Goal: Task Accomplishment & Management: Complete application form

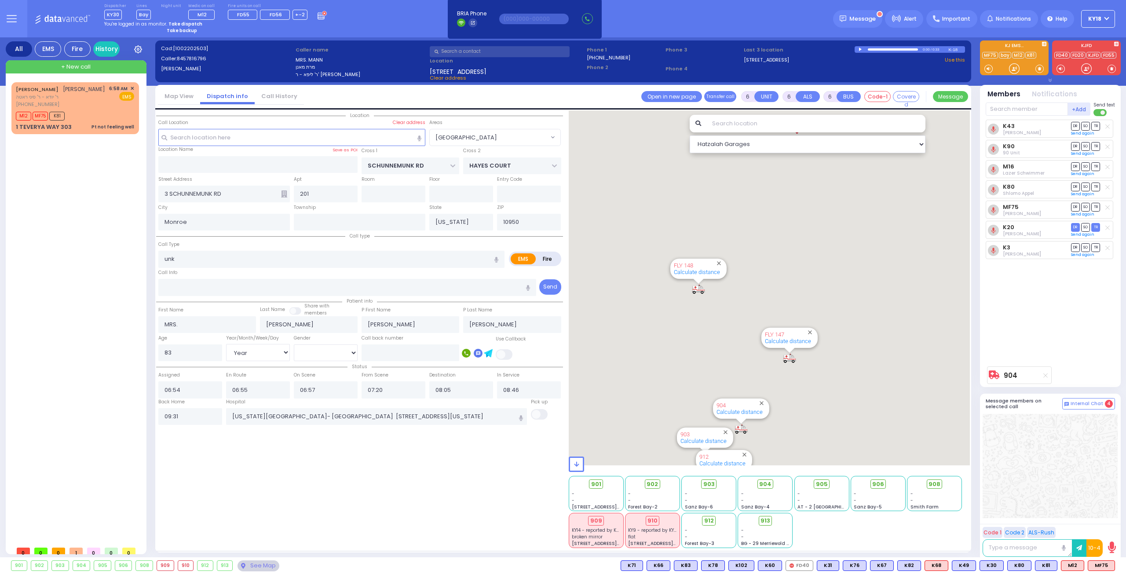
select select "[GEOGRAPHIC_DATA]"
select select "Year"
select select "[DEMOGRAPHIC_DATA]"
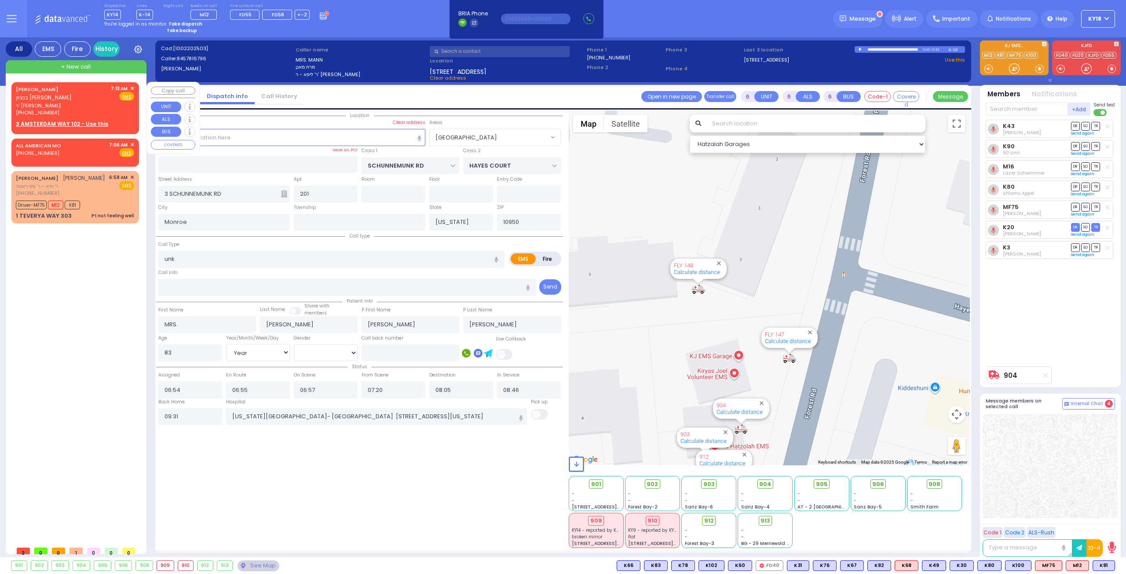
click at [86, 92] on div "[PERSON_NAME] בנציון יושע קרויס" at bounding box center [62, 93] width 92 height 17
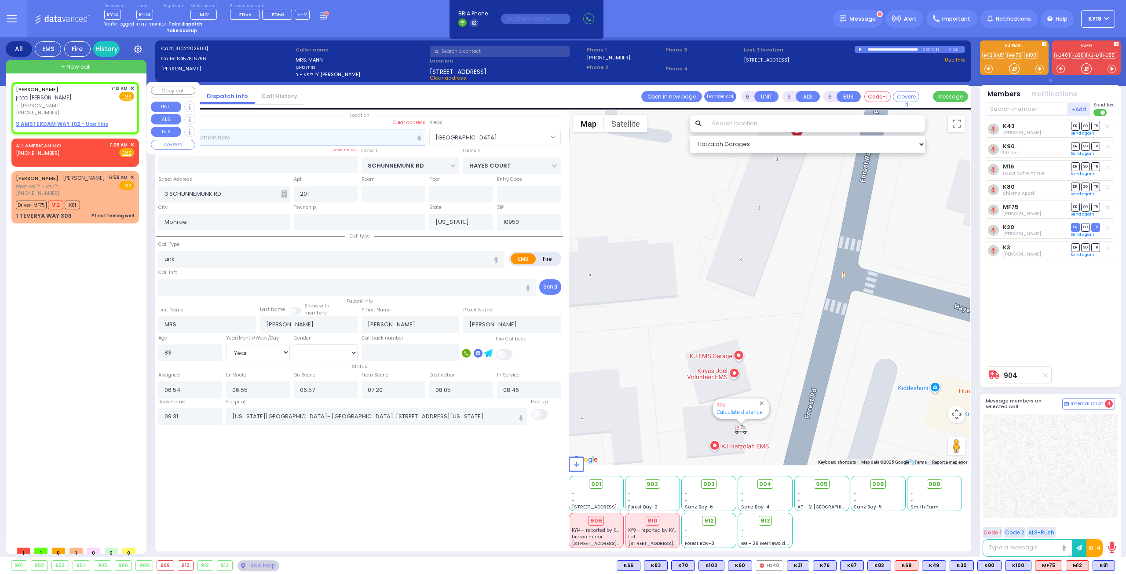
type input "2"
type input "1"
select select
radio input "true"
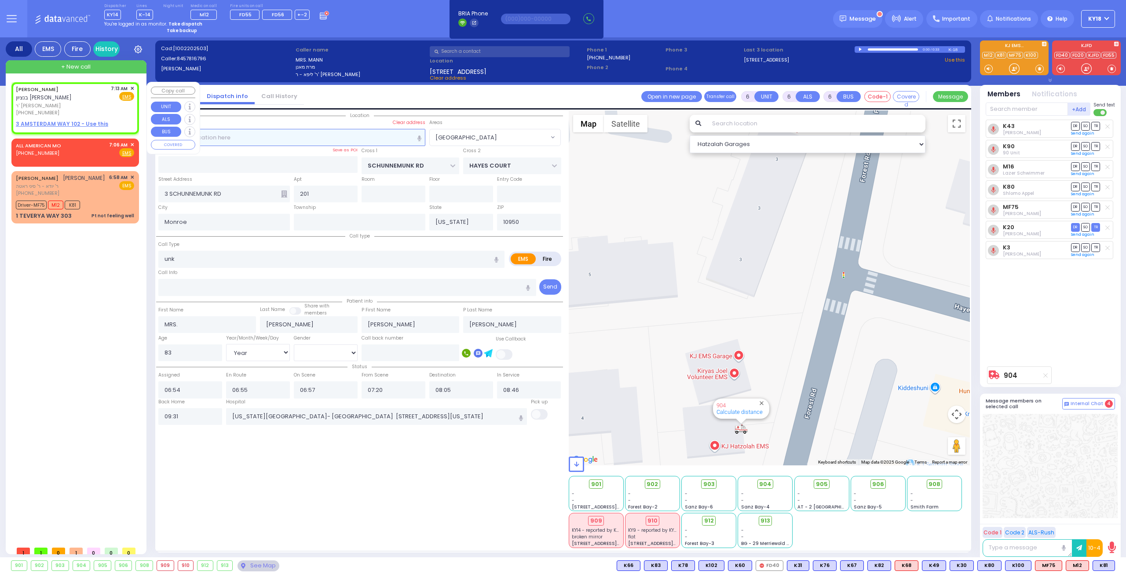
type input "[PERSON_NAME]"
select select
type input "07:13"
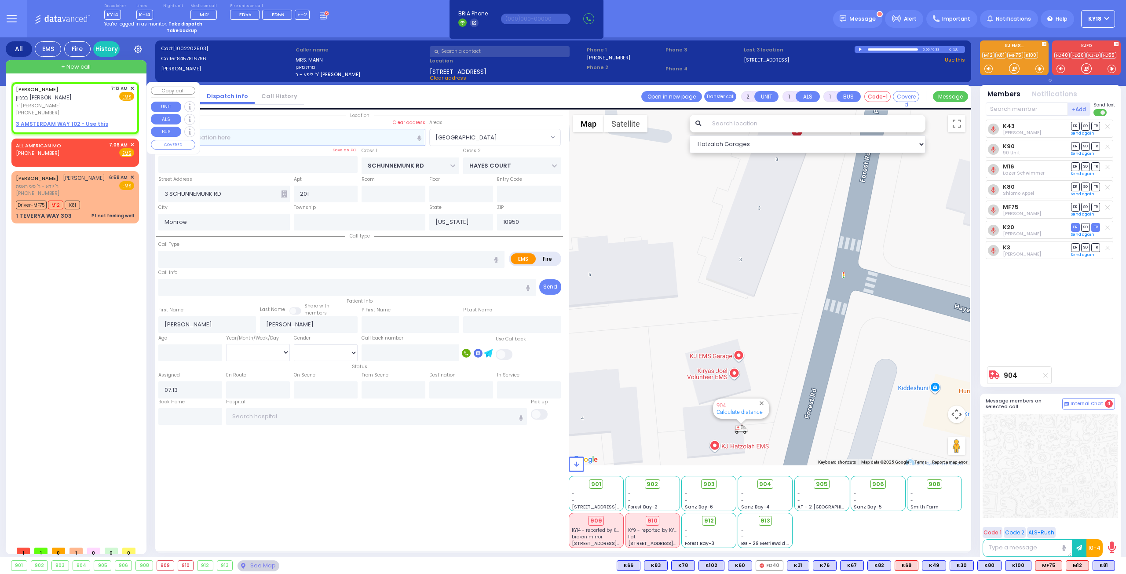
select select "Hatzalah Garages"
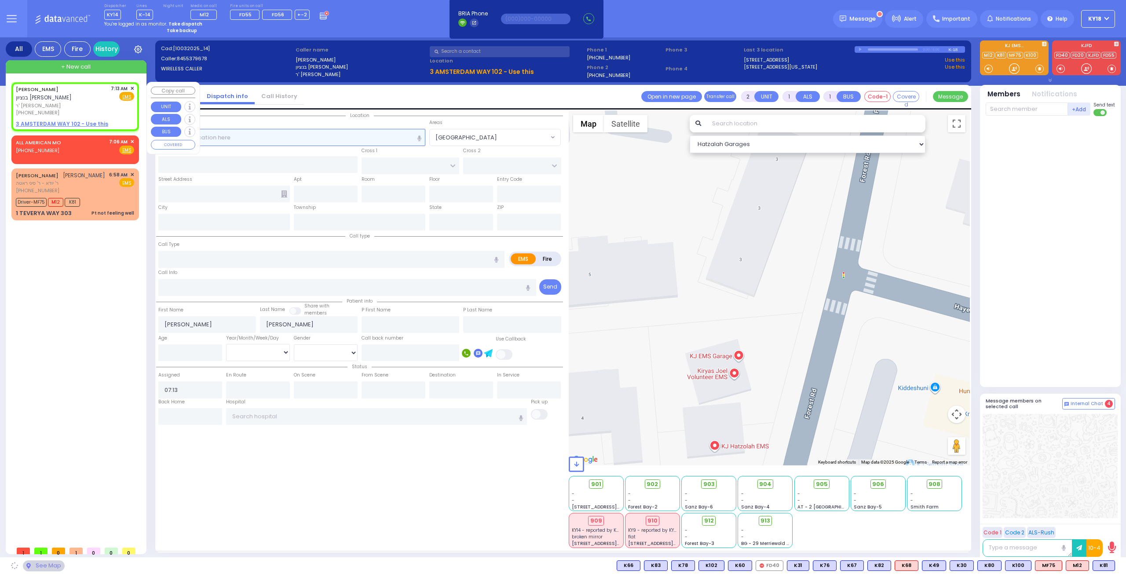
select select
radio input "true"
select select
select select "Hatzalah Garages"
click at [234, 140] on input "text" at bounding box center [291, 137] width 267 height 17
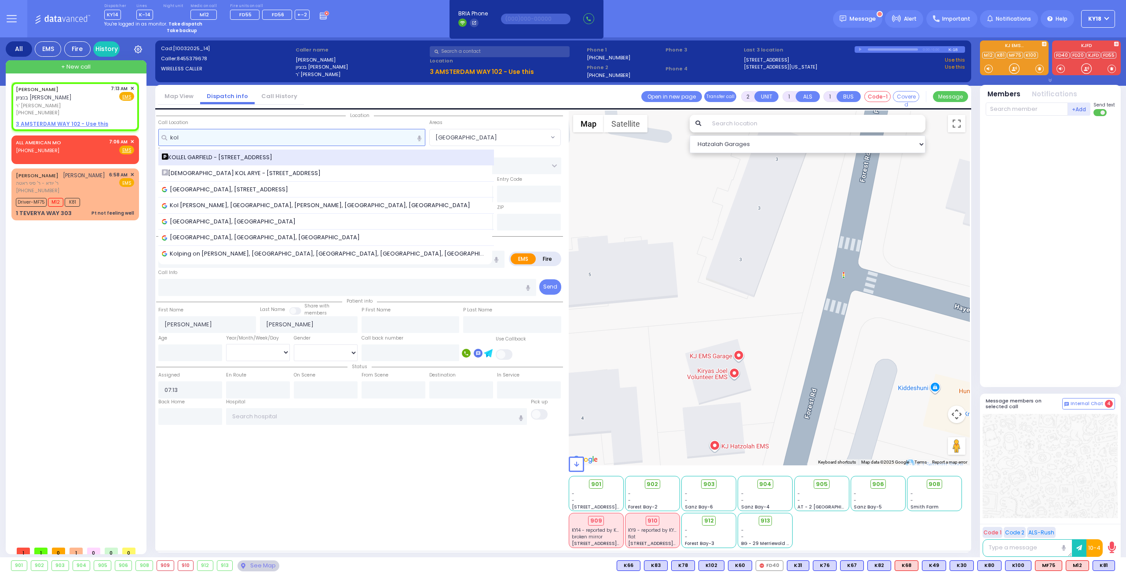
type input "kol"
click at [214, 157] on span "KOLLEL GARFIELD - [STREET_ADDRESS]" at bounding box center [218, 157] width 113 height 9
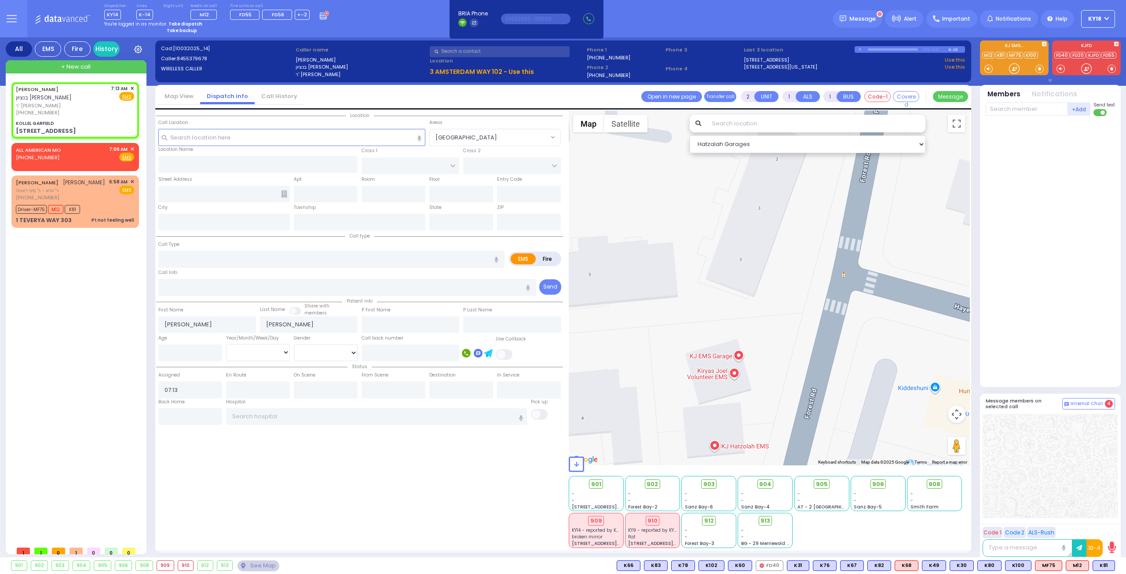
select select
radio input "true"
select select
type input "KOLLEL GARFIELD"
type input "HAYES COURT"
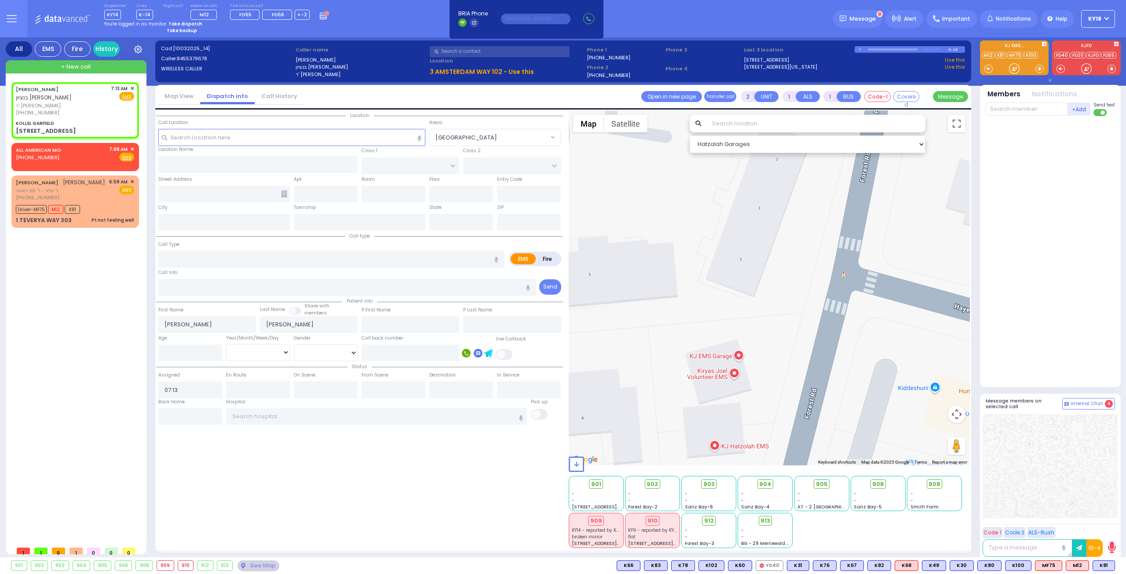
type input "EAHAL COURT"
type input "[STREET_ADDRESS]"
type input "[PERSON_NAME]"
type input "[US_STATE]"
type input "10950"
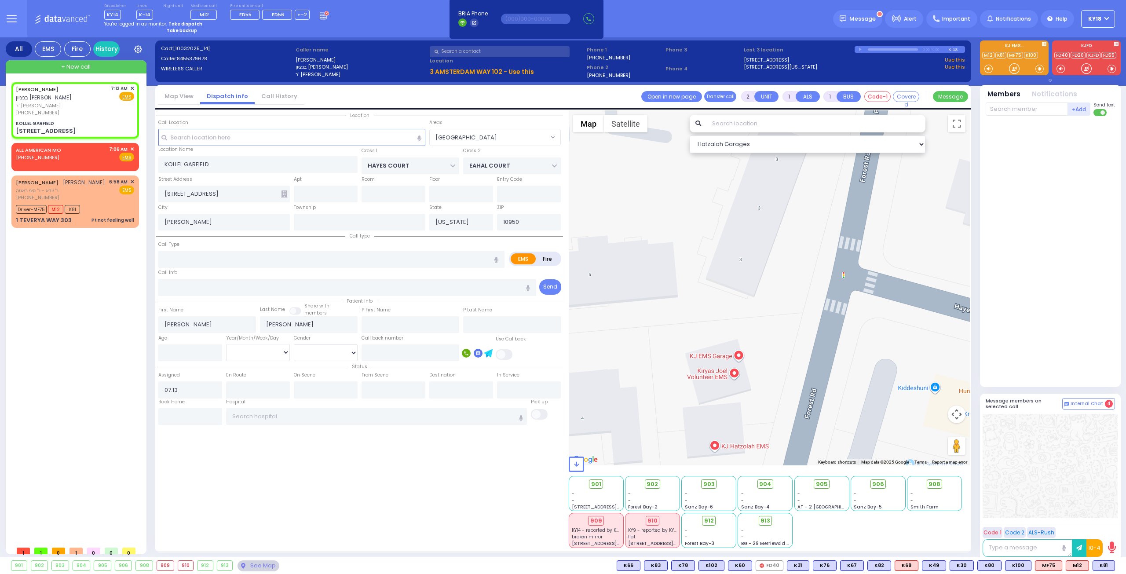
select select "Hatzalah Garages"
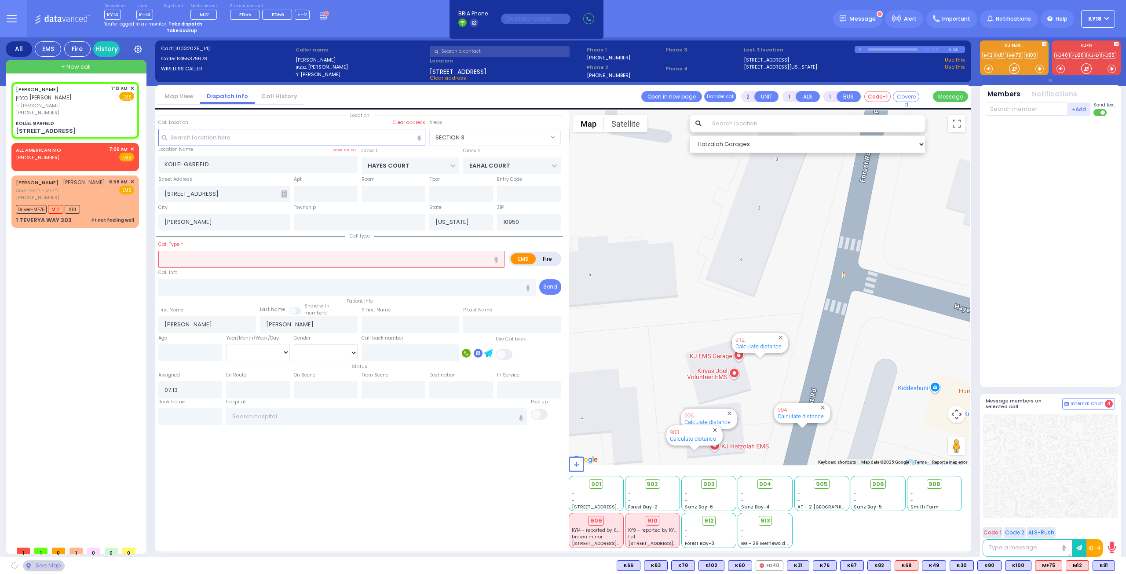
select select "SECTION 3"
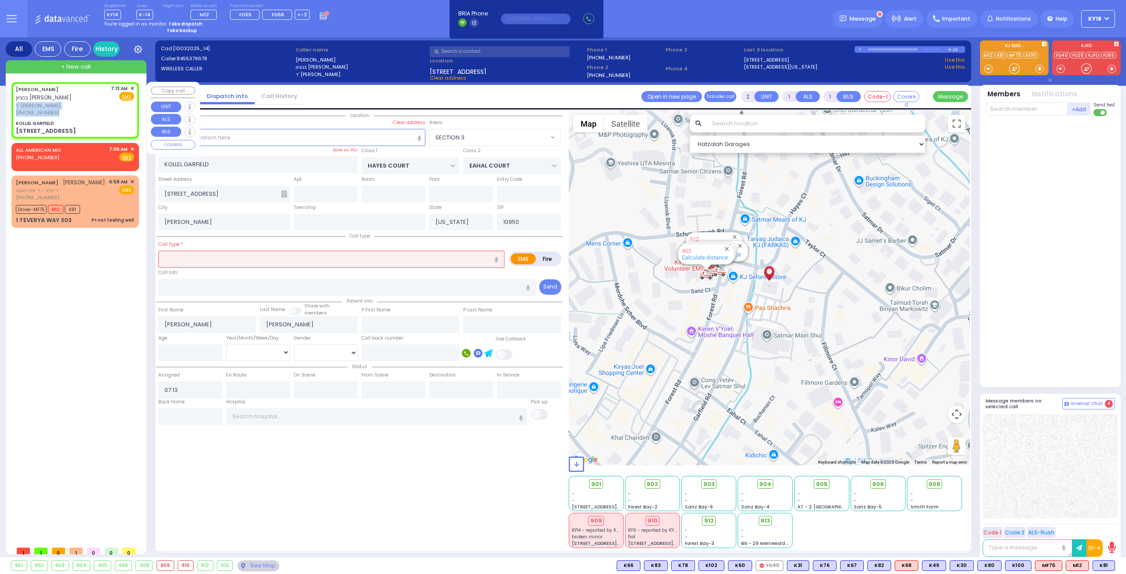
drag, startPoint x: 77, startPoint y: 99, endPoint x: 77, endPoint y: 113, distance: 14.1
click at [77, 114] on div "[PERSON_NAME] בנציון יושע קרויס ר' [PERSON_NAME] [PHONE_NUMBER]" at bounding box center [62, 101] width 92 height 32
select select
radio input "true"
select select
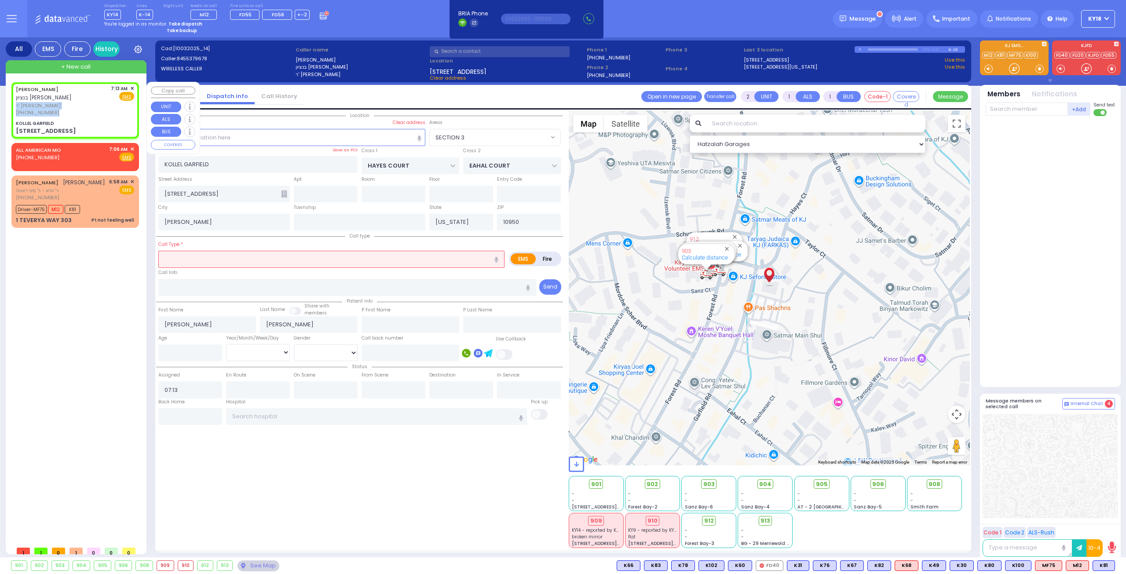
select select "Hatzalah Garages"
select select "SECTION 3"
drag, startPoint x: 196, startPoint y: 173, endPoint x: 209, endPoint y: 174, distance: 12.3
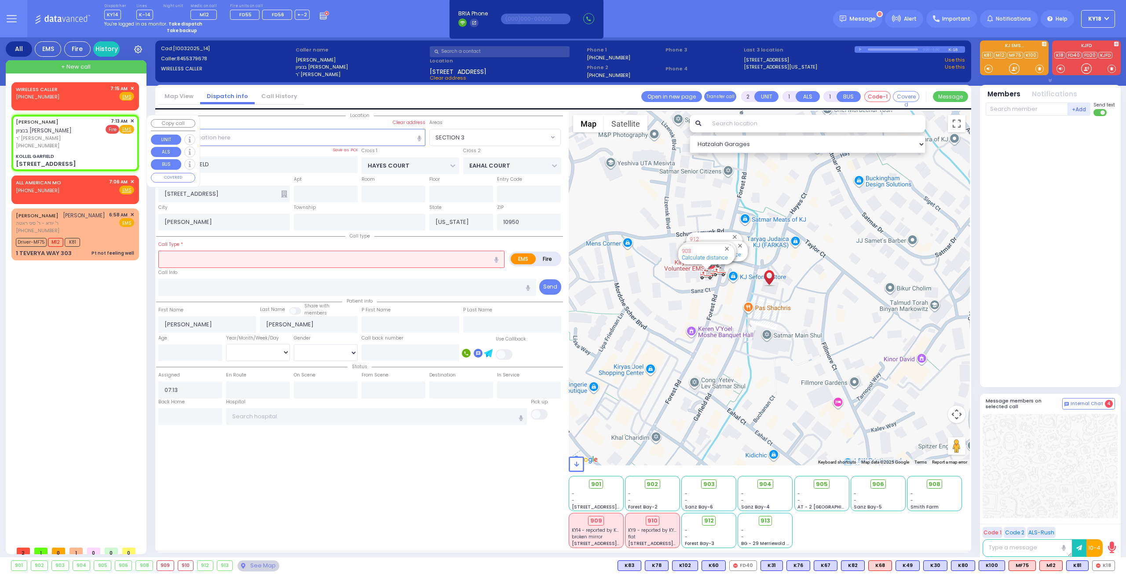
click at [113, 129] on span "Fire" at bounding box center [113, 129] width 14 height 9
select select
radio input "false"
radio input "true"
select select
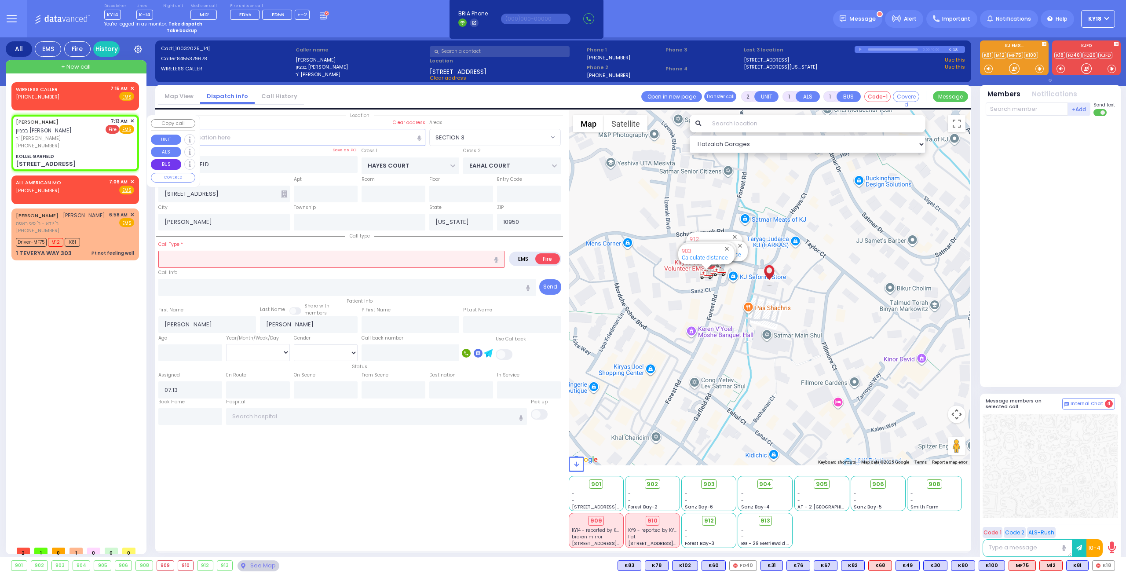
select select "Hatzalah Garages"
select select "SECTION 3"
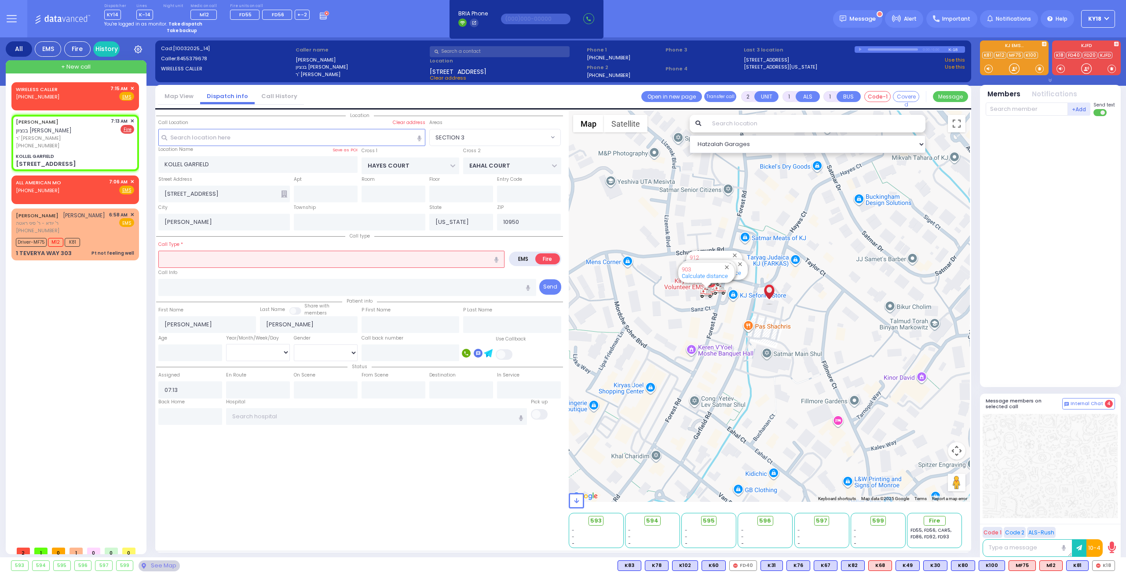
click at [241, 258] on input "text" at bounding box center [331, 259] width 346 height 17
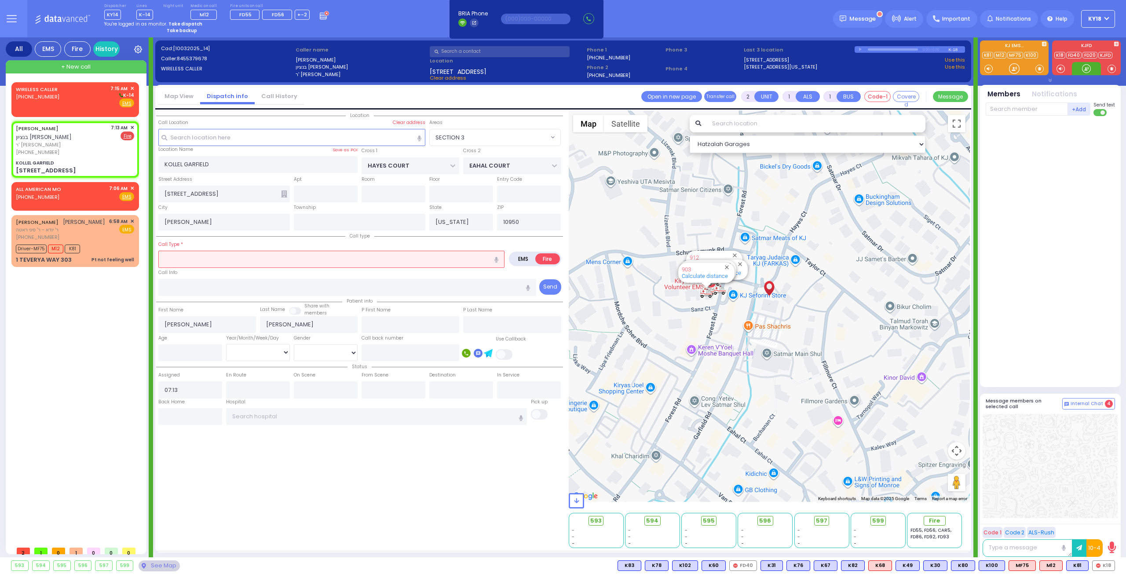
select select
radio input "true"
select select
select select "Hatzalah Garages"
select select "SECTION 3"
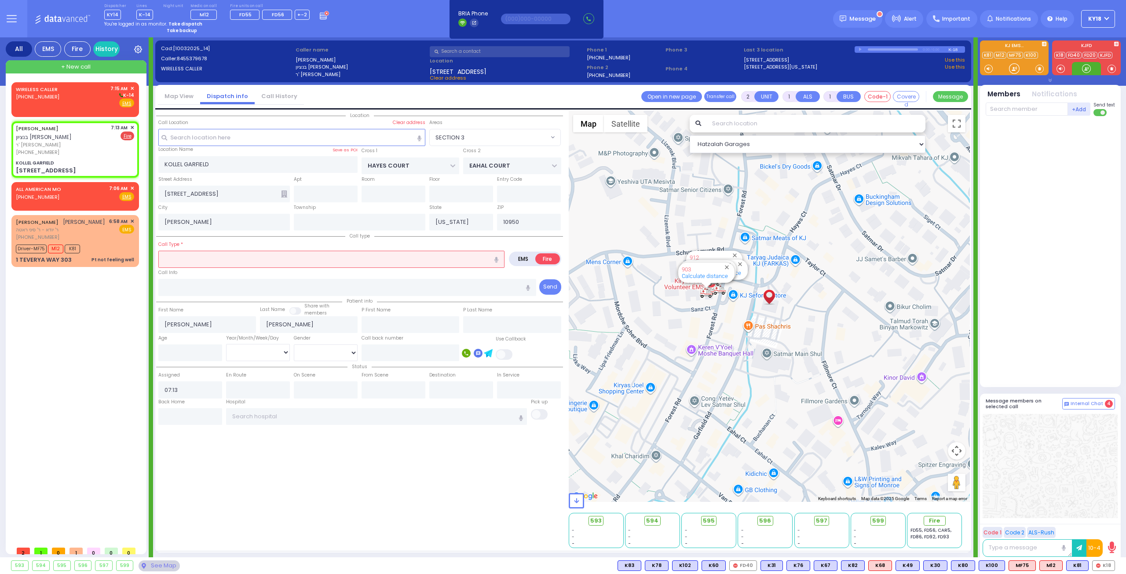
click at [1084, 66] on div at bounding box center [1086, 68] width 9 height 9
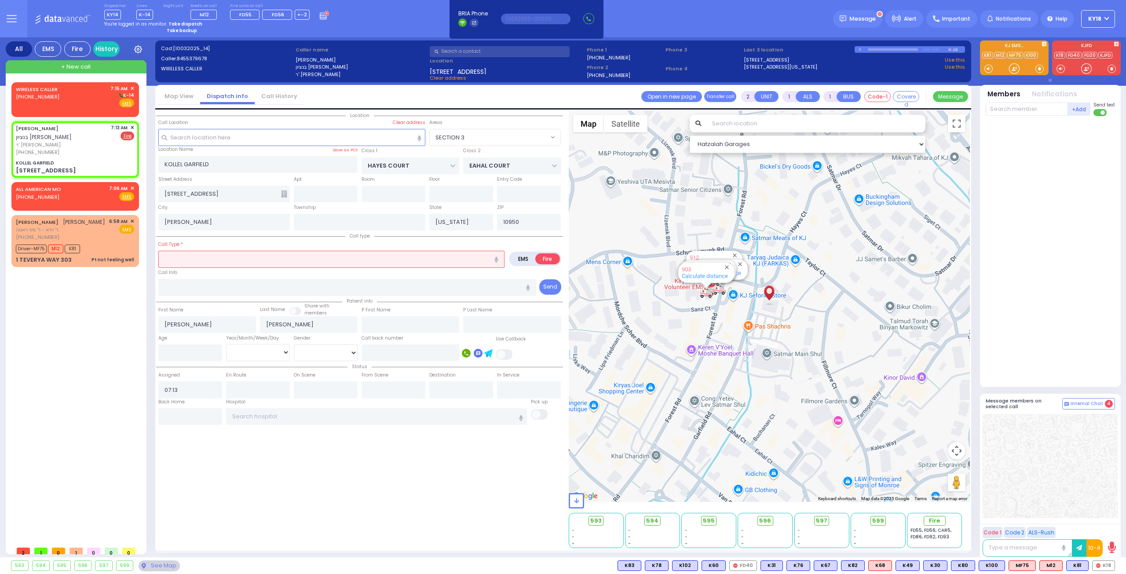
click at [306, 258] on input "text" at bounding box center [331, 259] width 346 height 17
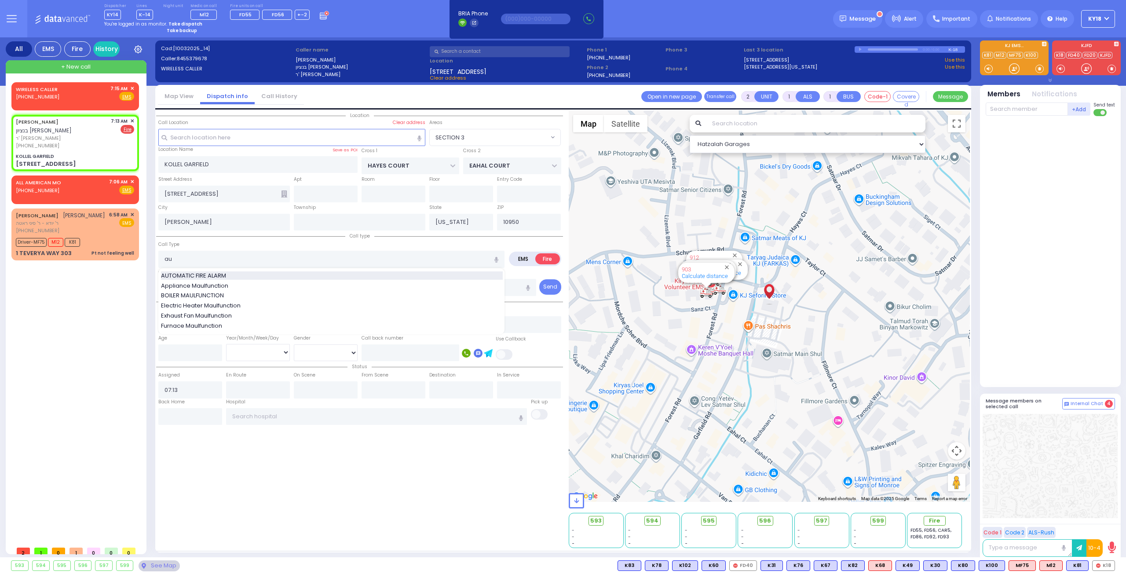
click at [301, 272] on div "AUTOMATIC FIRE ALARM" at bounding box center [332, 275] width 342 height 9
type input "AUTOMATIC FIRE ALARM"
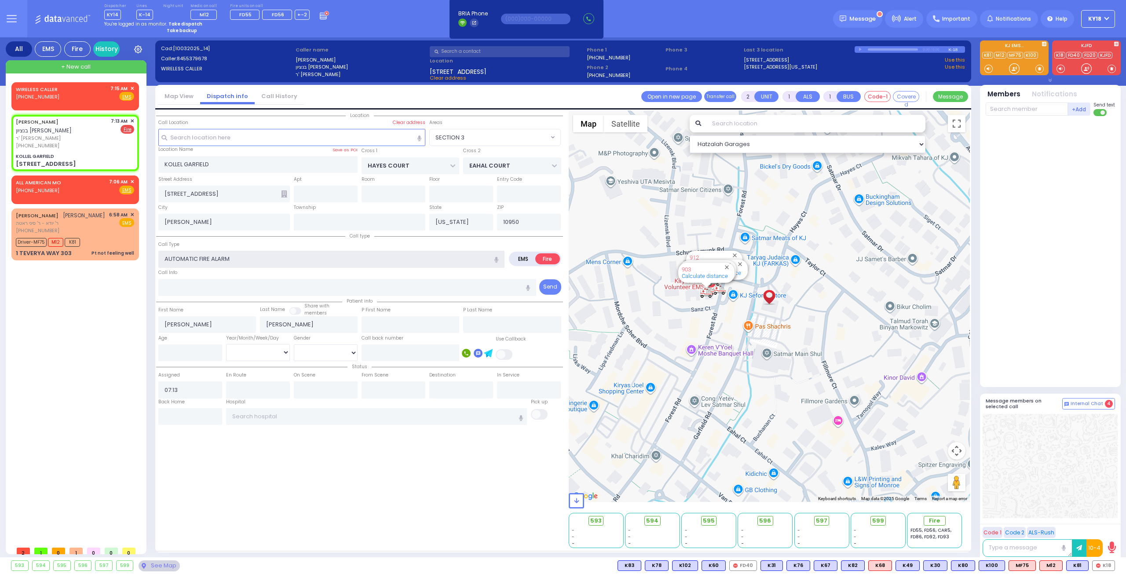
type input "3"
select select
radio input "true"
select select
select select "Hatzalah Garages"
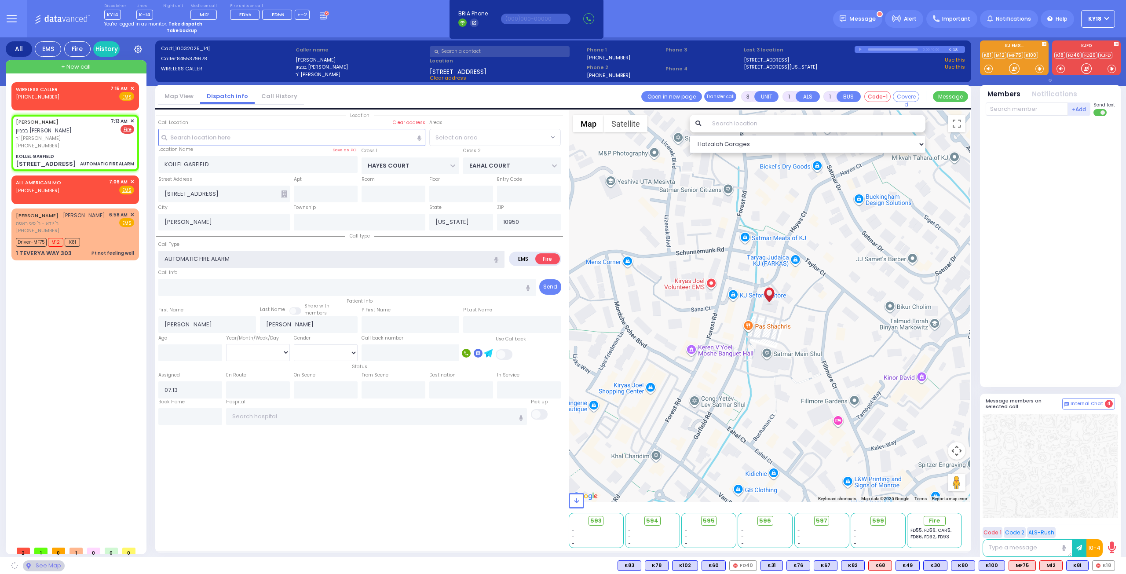
select select "SECTION 3"
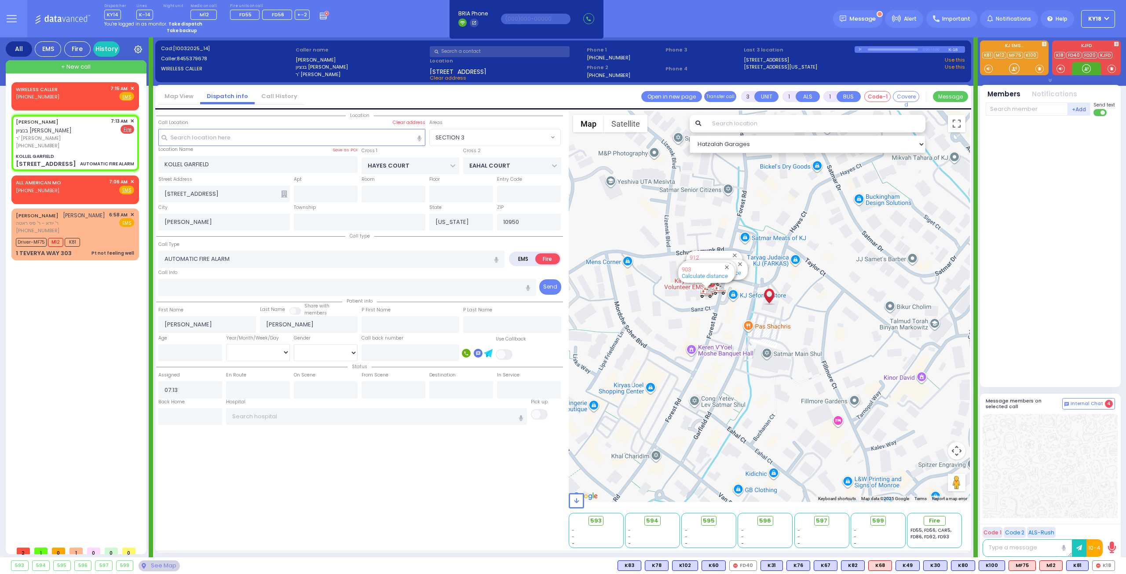
select select
radio input "true"
select select
select select "Hatzalah Garages"
select select "SECTION 3"
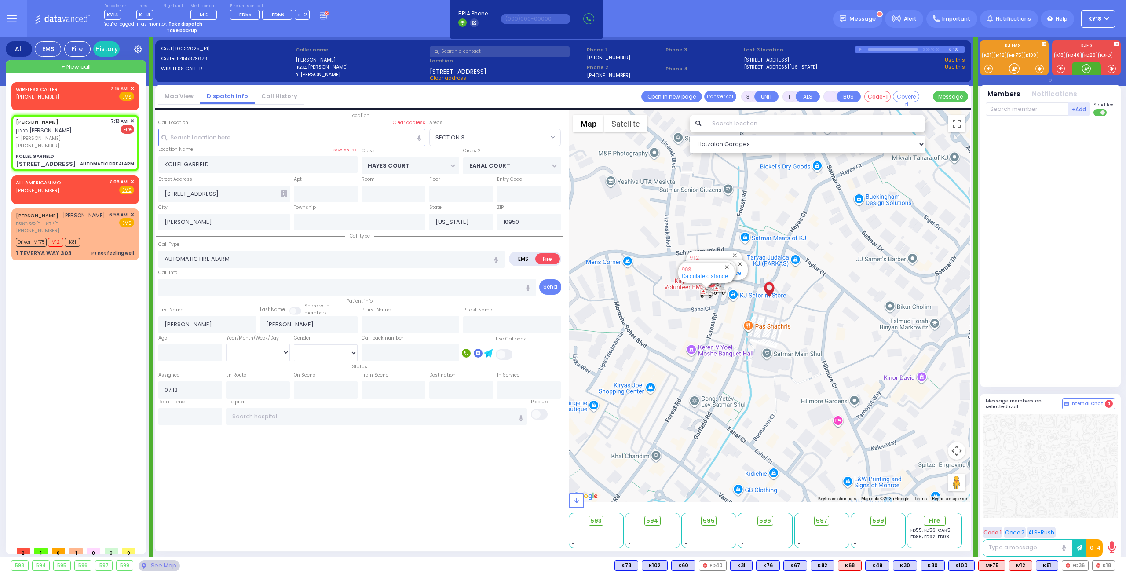
click at [1090, 70] on div at bounding box center [1086, 68] width 9 height 9
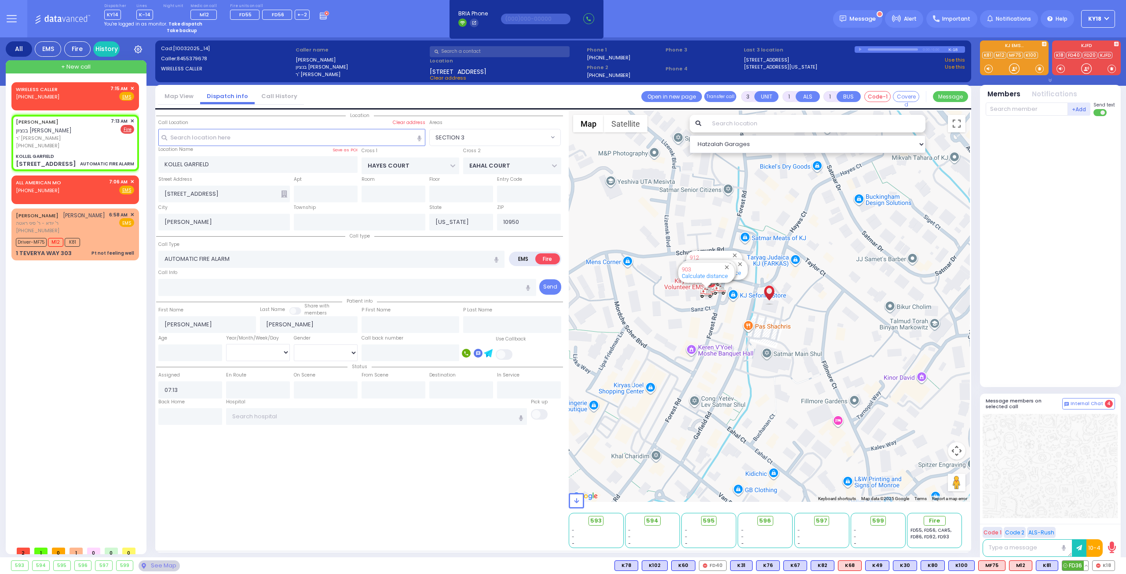
click at [1080, 566] on span "FD36" at bounding box center [1075, 566] width 26 height 10
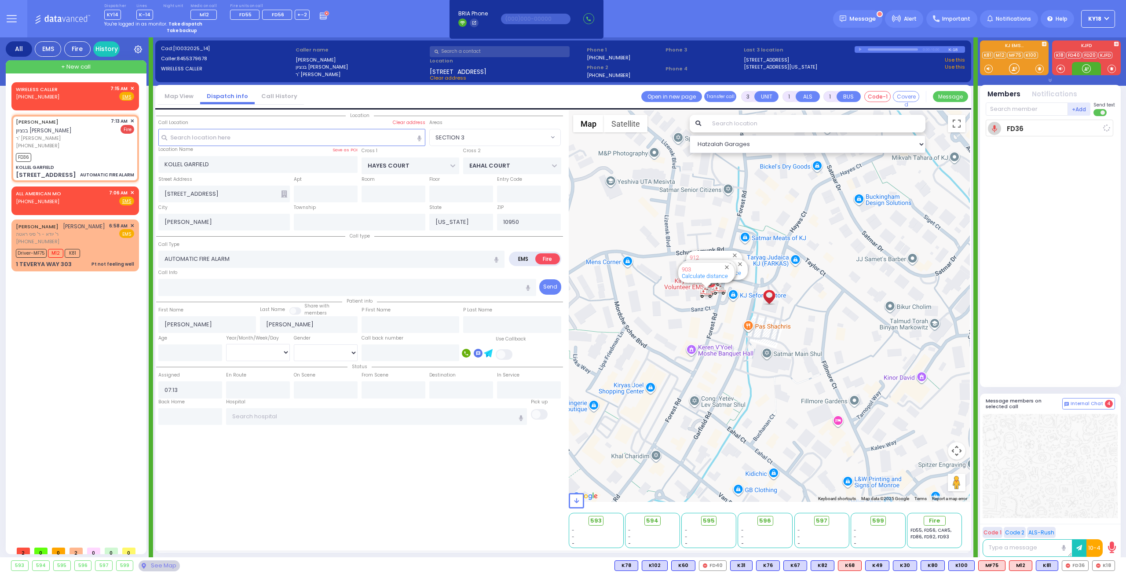
select select
radio input "true"
select select
type input "07:15"
select select "Hatzalah Garages"
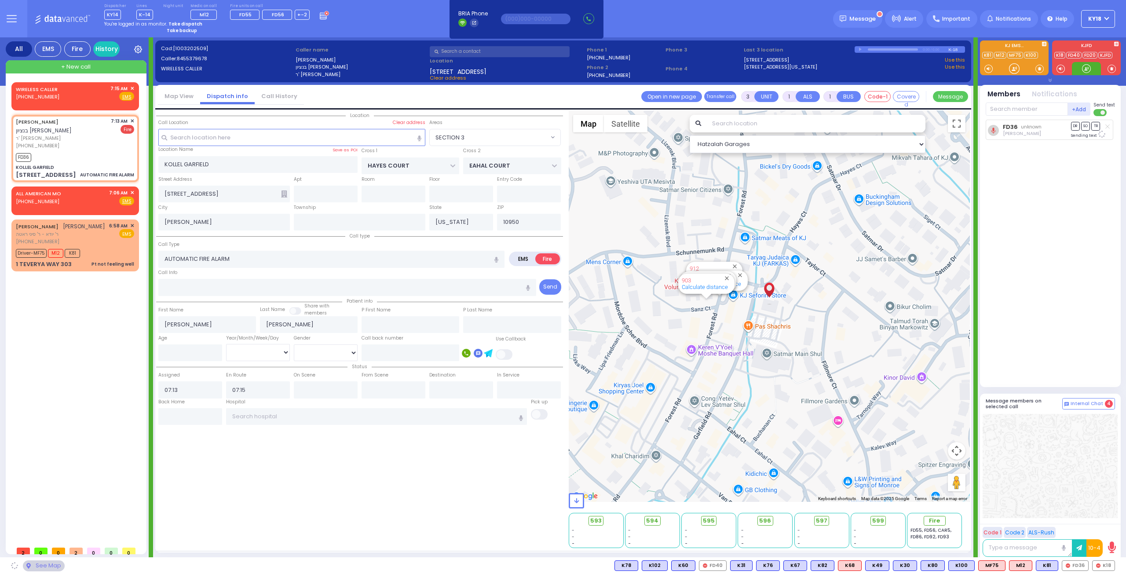
select select "SECTION 3"
drag, startPoint x: 1087, startPoint y: 71, endPoint x: 1089, endPoint y: 67, distance: 4.5
click at [1091, 66] on div at bounding box center [1086, 68] width 9 height 9
click at [1084, 66] on div at bounding box center [1086, 68] width 9 height 9
click at [1086, 70] on div at bounding box center [1086, 68] width 9 height 9
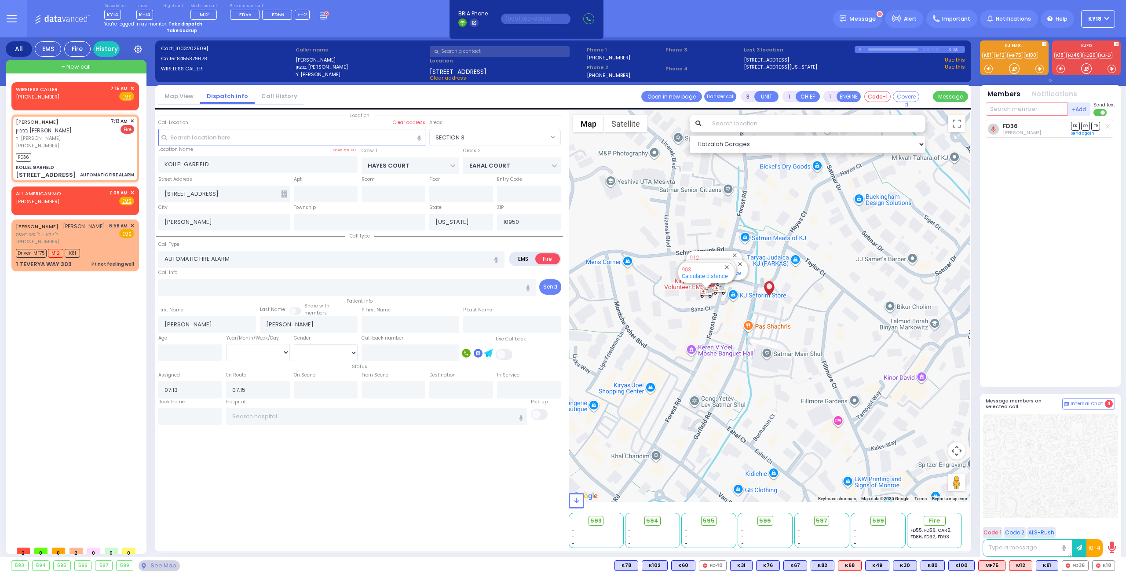
click at [1012, 112] on input "text" at bounding box center [1027, 108] width 82 height 13
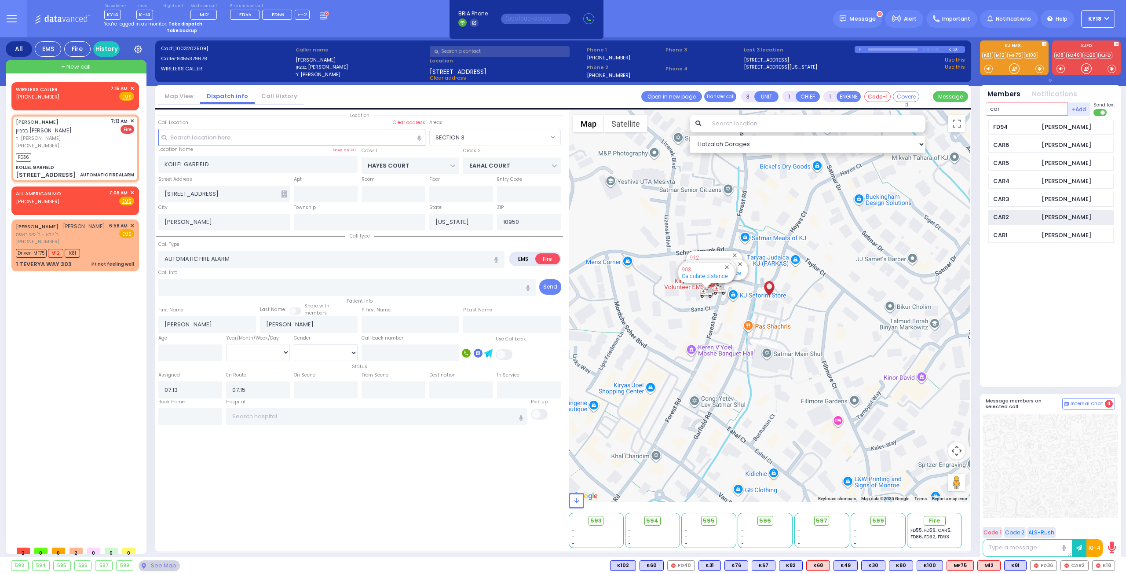
type input "car"
click at [1028, 214] on div "CAR2" at bounding box center [1015, 217] width 44 height 9
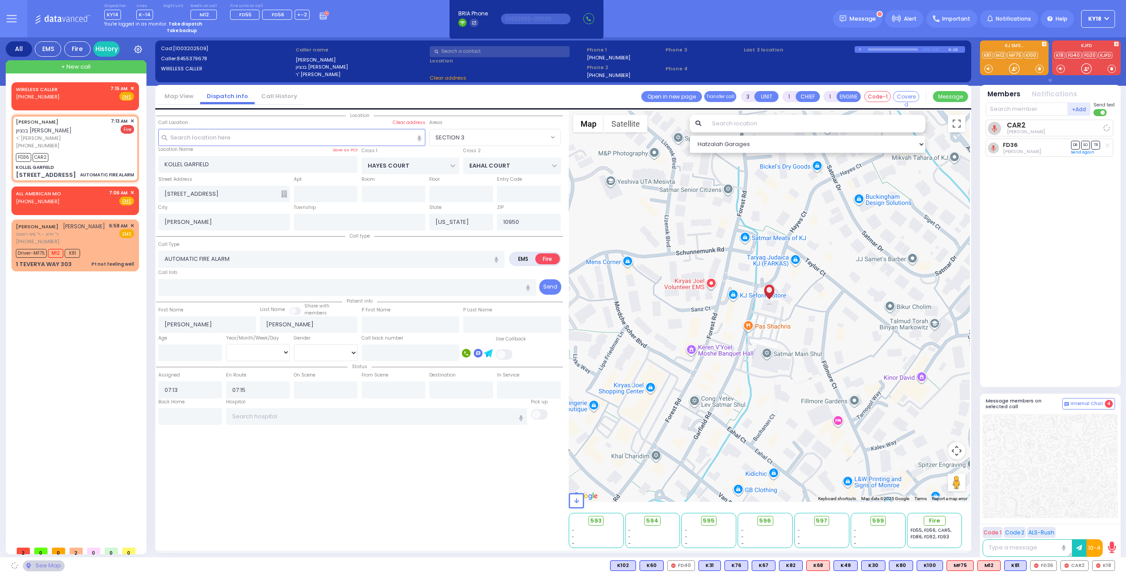
select select
radio input "true"
select select
select select "Hatzalah Garages"
click at [1040, 112] on input "text" at bounding box center [1027, 108] width 82 height 13
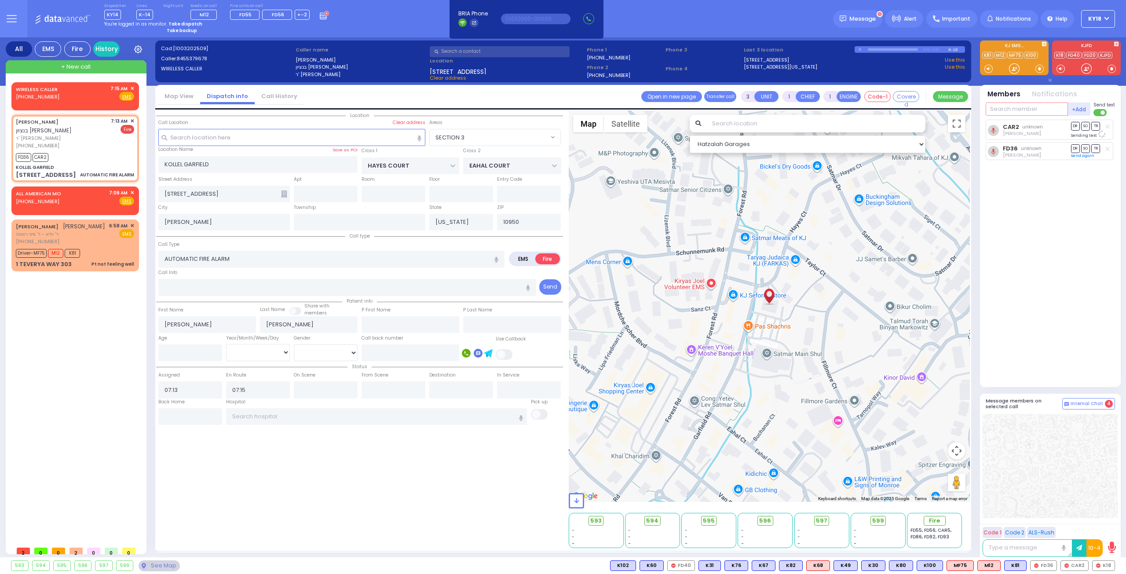
select select "SECTION 3"
type input "car"
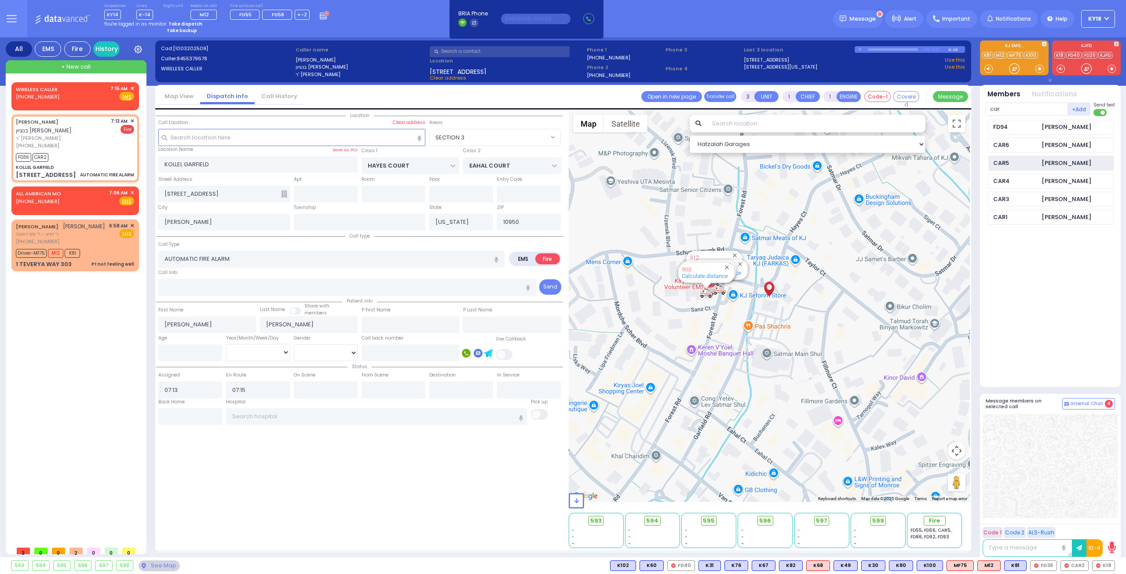
click at [1029, 165] on div "CAR5" at bounding box center [1015, 163] width 44 height 9
select select
radio input "true"
select select
select select "Hatzalah Garages"
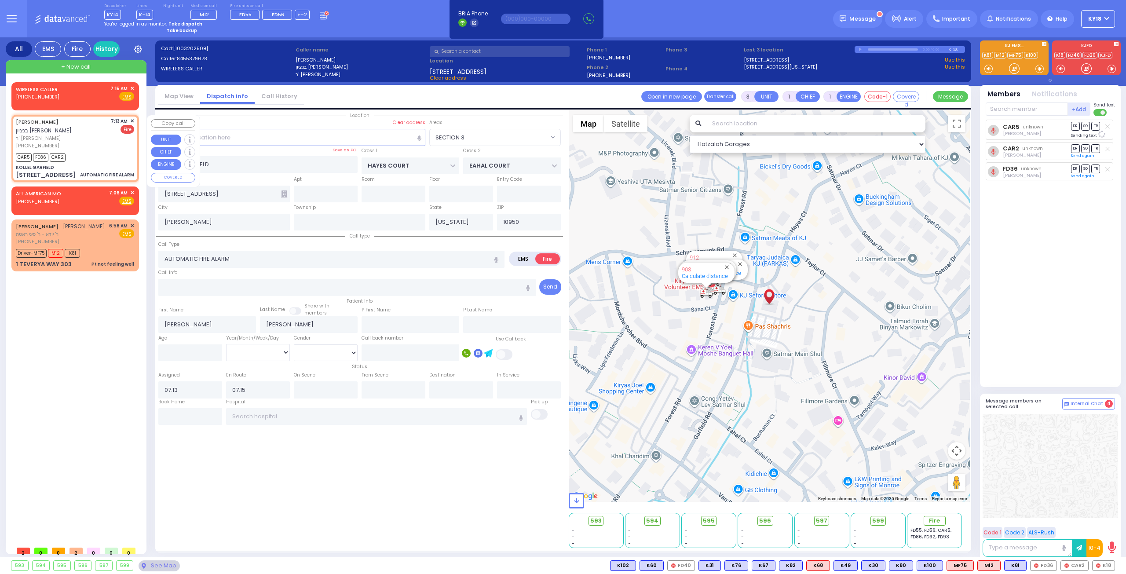
select select "SECTION 3"
